Goal: Transaction & Acquisition: Purchase product/service

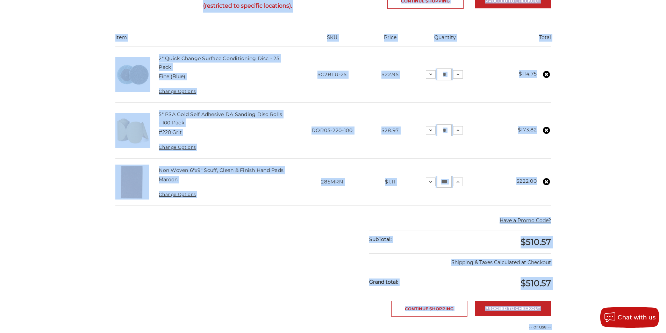
scroll to position [204, 0]
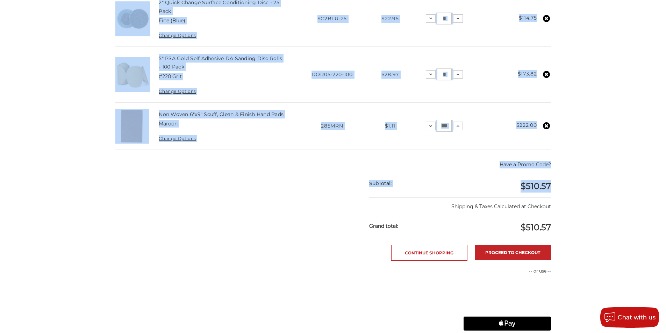
drag, startPoint x: 112, startPoint y: 43, endPoint x: 549, endPoint y: 189, distance: 461.4
click at [549, 189] on main "home your cart Your Cart Congratulations! Your order may qualify for free shipp…" at bounding box center [333, 146] width 443 height 547
copy main "Your Cart Congratulations! Your order may qualify for free shipping (restricted…"
click at [508, 50] on td "Total $173.82" at bounding box center [516, 75] width 68 height 56
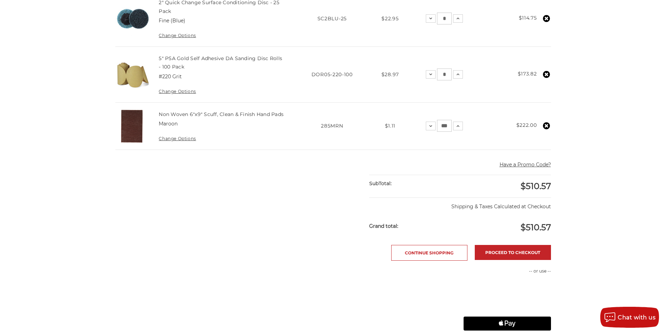
click at [547, 20] on use at bounding box center [546, 18] width 7 height 7
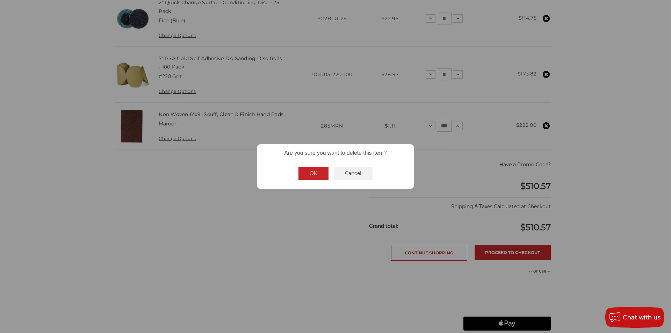
click at [311, 176] on button "OK" at bounding box center [314, 173] width 30 height 13
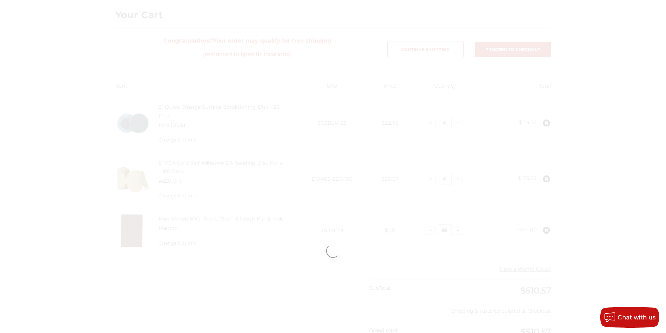
scroll to position [99, 0]
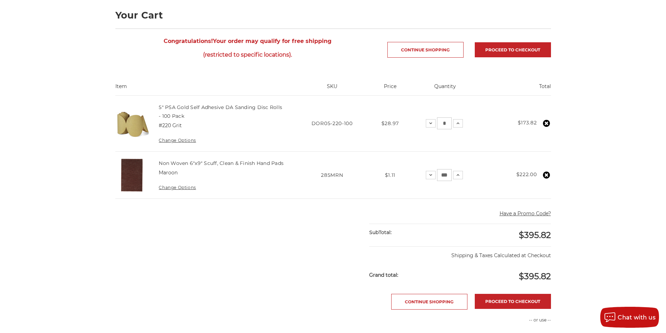
click at [546, 122] on use at bounding box center [546, 123] width 7 height 7
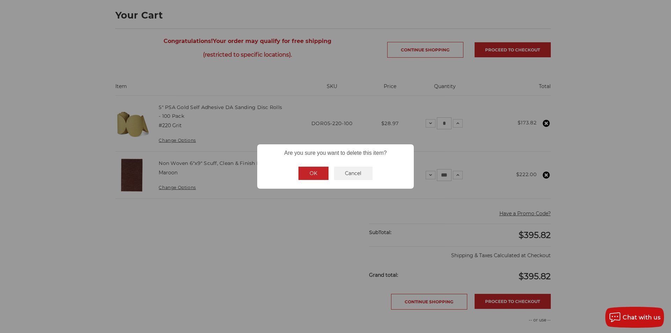
click at [314, 176] on button "OK" at bounding box center [314, 173] width 30 height 13
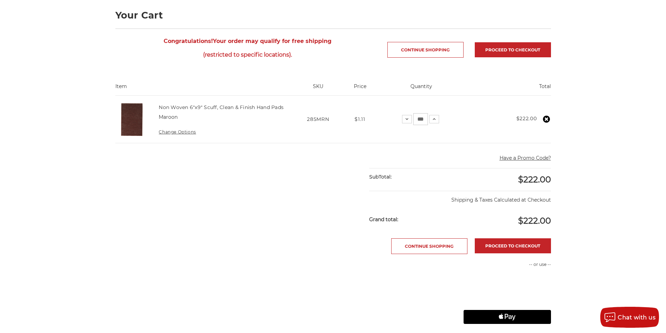
click at [546, 122] on use at bounding box center [546, 119] width 7 height 7
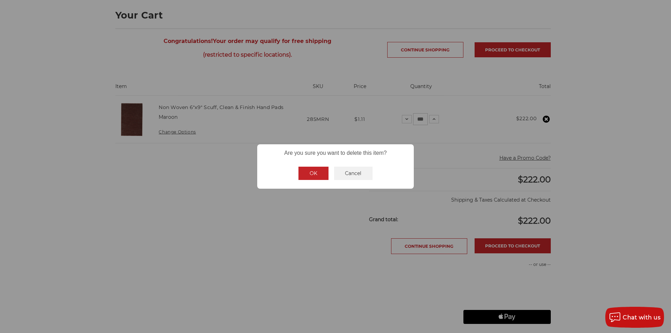
click at [314, 170] on button "OK" at bounding box center [314, 173] width 30 height 13
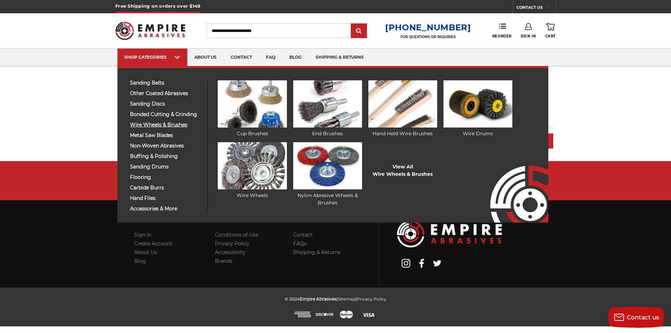
click at [168, 124] on span "wire wheels & brushes" at bounding box center [166, 124] width 72 height 5
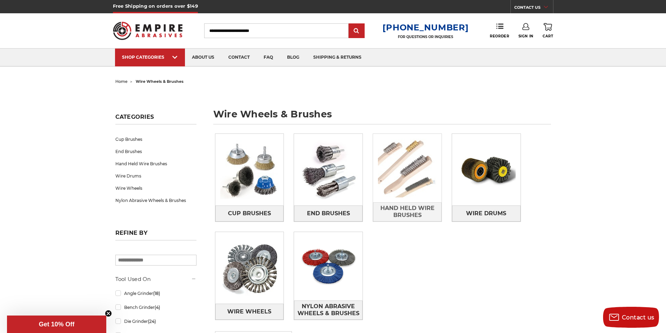
click at [413, 192] on img at bounding box center [407, 168] width 69 height 69
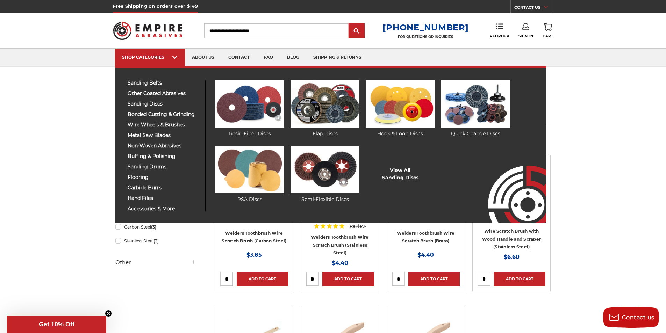
click at [156, 103] on span "sanding discs" at bounding box center [164, 103] width 72 height 5
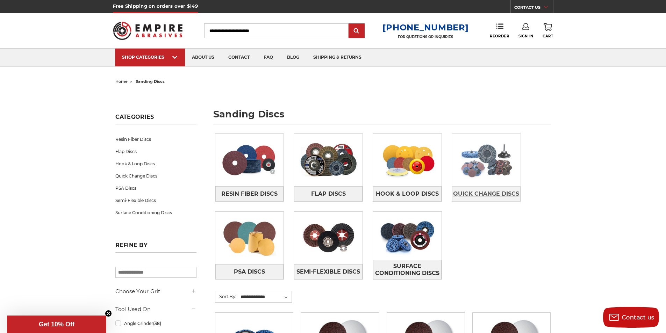
click at [486, 187] on link "Quick Change Discs" at bounding box center [486, 193] width 69 height 15
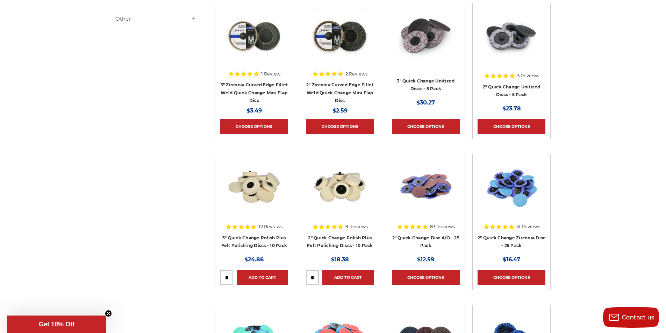
scroll to position [245, 0]
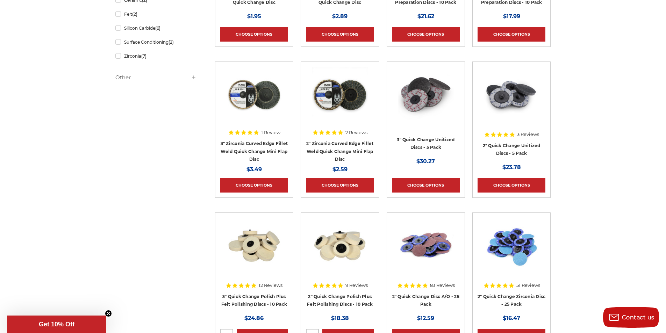
click at [342, 259] on img at bounding box center [340, 246] width 56 height 56
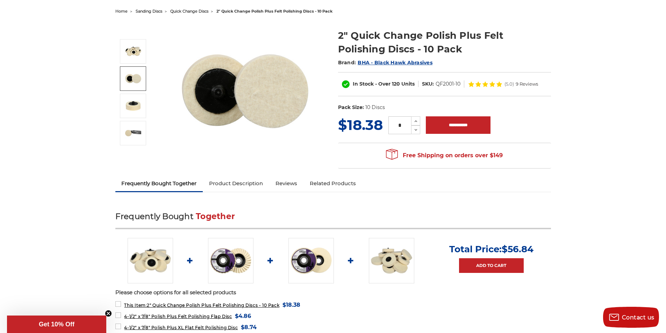
scroll to position [70, 0]
click at [415, 121] on icon at bounding box center [415, 121] width 5 height 6
type input "*"
click at [463, 124] on input "**********" at bounding box center [458, 125] width 65 height 17
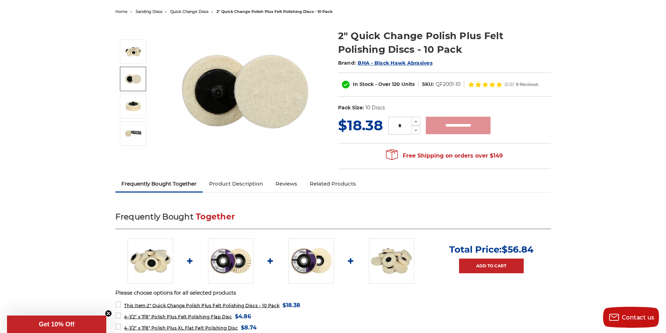
type input "**********"
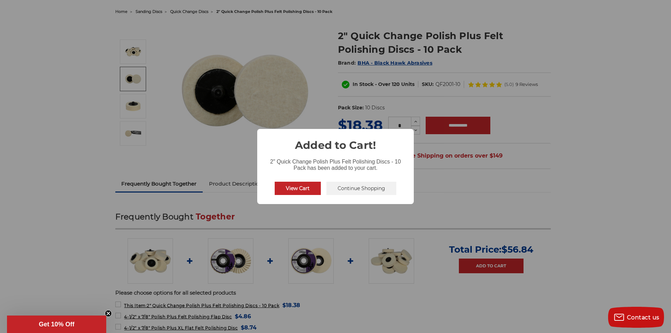
click at [350, 188] on button "Continue Shopping" at bounding box center [361, 188] width 70 height 13
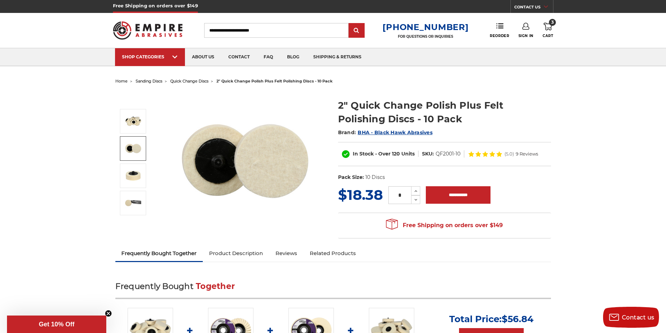
scroll to position [0, 0]
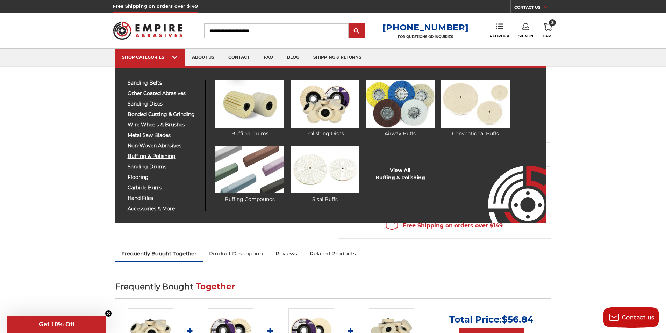
click at [155, 155] on span "buffing & polishing" at bounding box center [164, 156] width 72 height 5
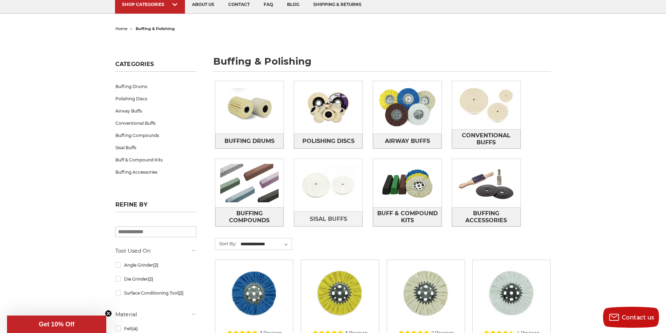
scroll to position [70, 0]
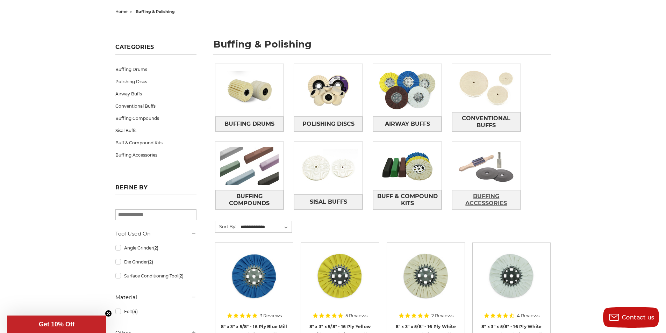
click at [498, 191] on span "Buffing Accessories" at bounding box center [486, 200] width 68 height 19
click at [247, 182] on img at bounding box center [249, 166] width 69 height 48
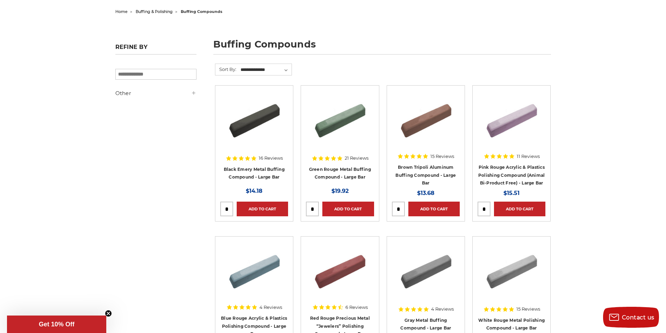
scroll to position [105, 0]
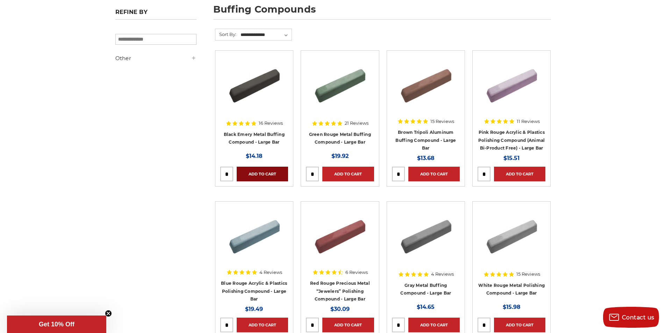
click at [258, 173] on link "Add to Cart" at bounding box center [262, 174] width 51 height 15
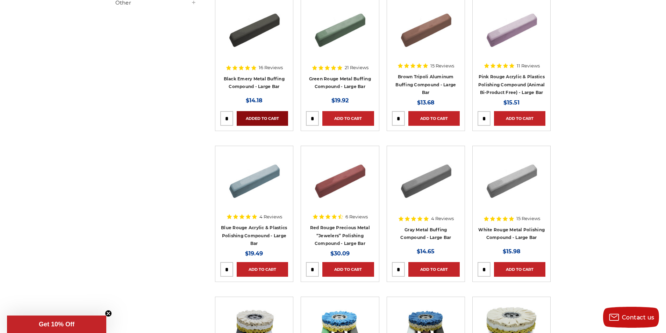
scroll to position [140, 0]
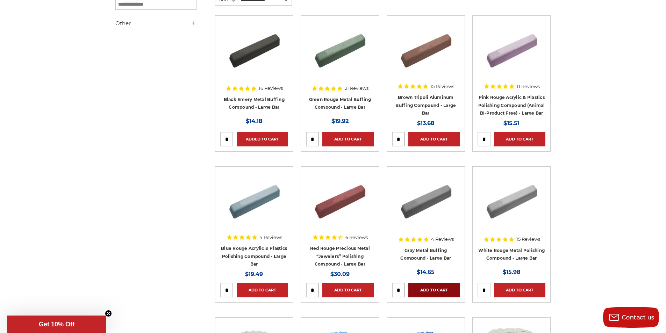
click at [436, 286] on link "Add to Cart" at bounding box center [433, 290] width 51 height 15
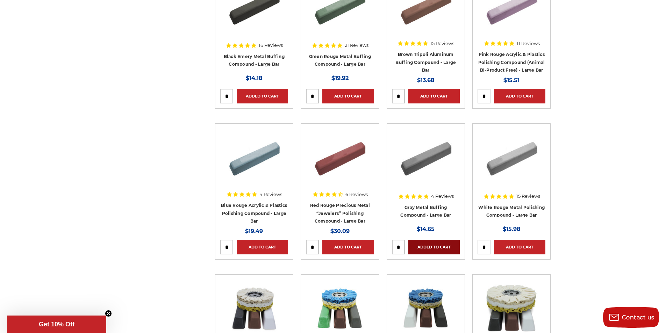
scroll to position [175, 0]
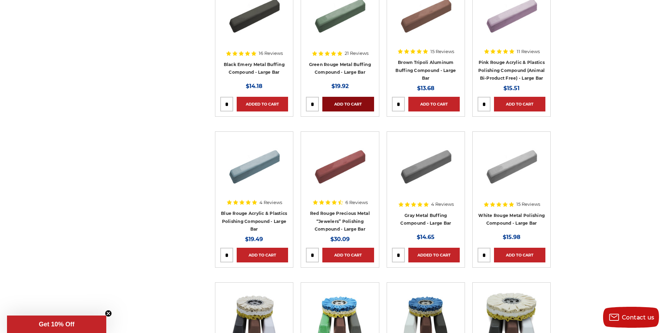
click at [352, 103] on link "Add to Cart" at bounding box center [347, 104] width 51 height 15
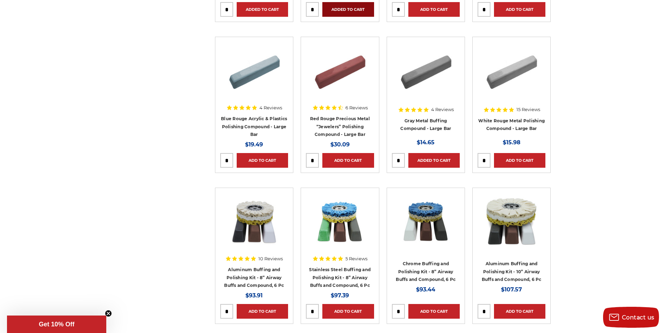
scroll to position [280, 0]
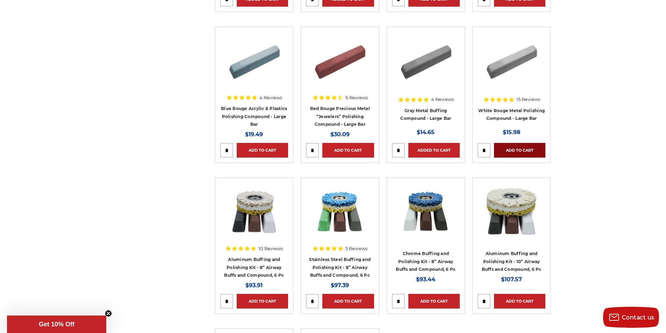
click at [528, 149] on link "Add to Cart" at bounding box center [519, 150] width 51 height 15
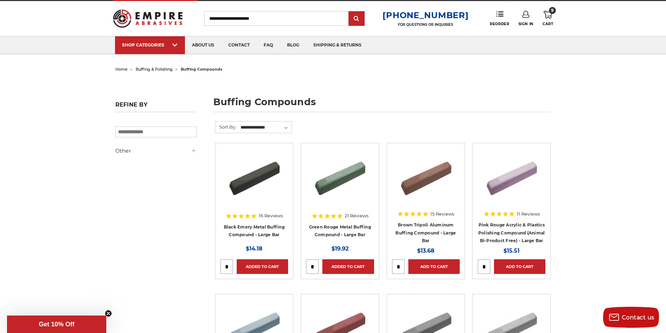
scroll to position [0, 0]
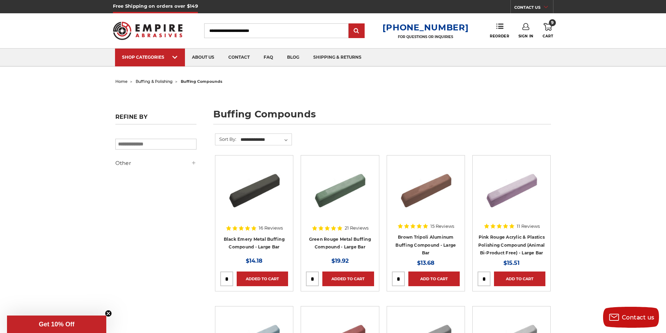
click at [549, 28] on icon at bounding box center [548, 27] width 8 height 8
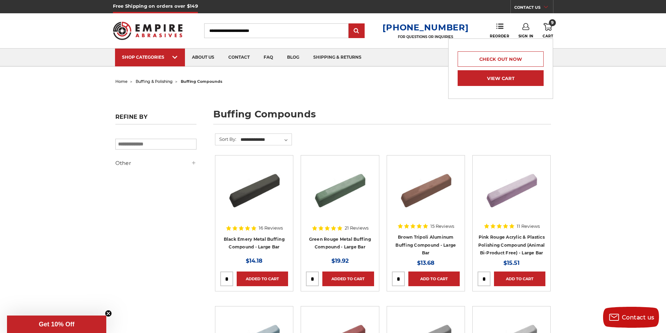
click at [509, 78] on link "View Cart" at bounding box center [501, 78] width 86 height 16
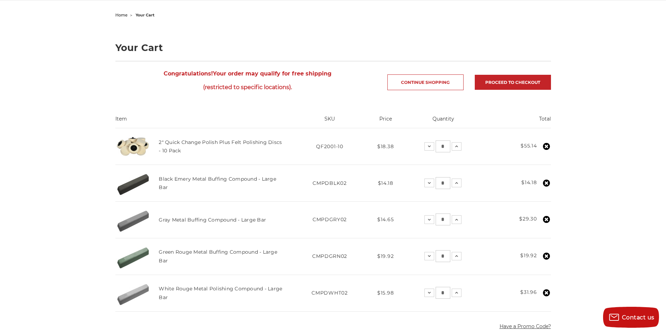
scroll to position [35, 0]
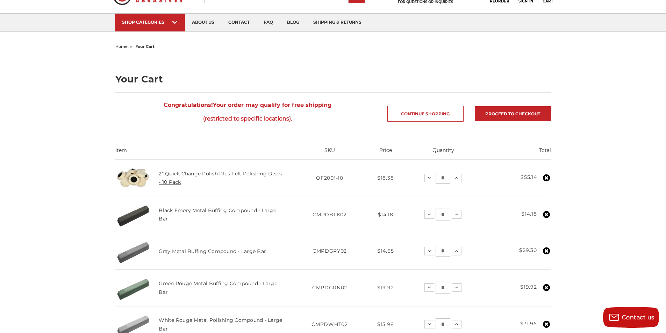
click at [179, 173] on link "2" Quick Change Polish Plus Felt Polishing Discs - 10 Pack" at bounding box center [220, 178] width 123 height 15
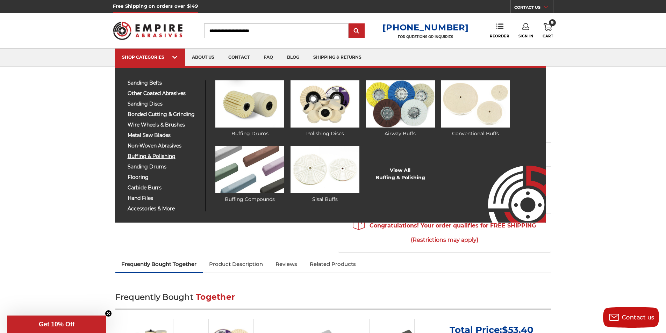
click at [156, 154] on span "buffing & polishing" at bounding box center [164, 156] width 72 height 5
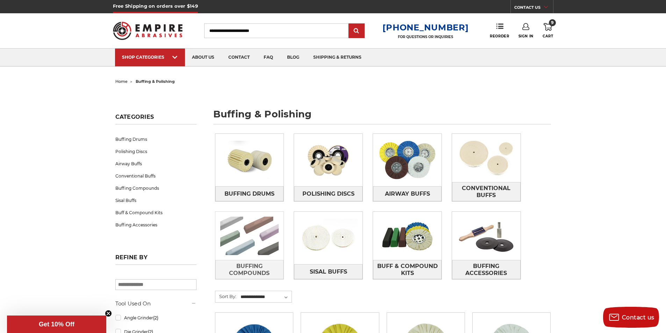
click at [254, 247] on img at bounding box center [249, 236] width 69 height 48
click at [334, 185] on link at bounding box center [328, 160] width 69 height 52
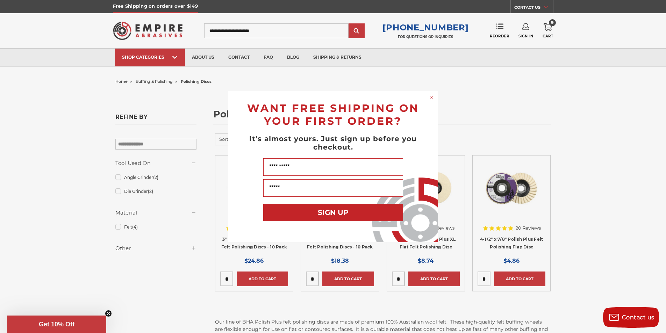
click at [142, 28] on div "Close dialog WANT FREE SHIPPING ON YOUR FIRST ORDER? It's almost yours. Just si…" at bounding box center [333, 166] width 666 height 333
click at [432, 96] on icon "Close dialog" at bounding box center [431, 97] width 3 height 3
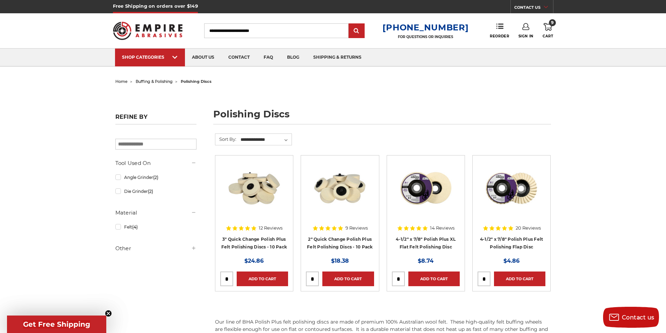
click at [150, 30] on img at bounding box center [148, 30] width 70 height 27
